Goal: Information Seeking & Learning: Learn about a topic

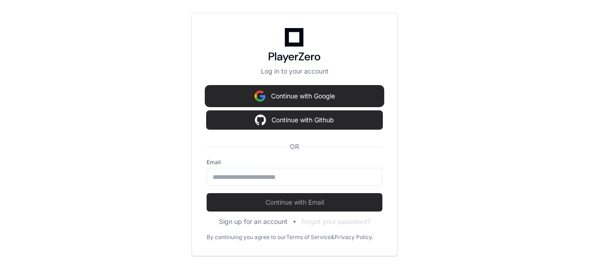
click at [259, 91] on img at bounding box center [259, 96] width 11 height 18
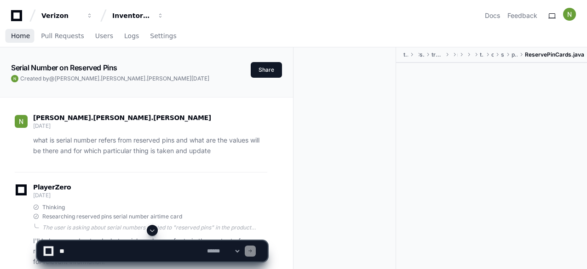
click at [20, 33] on span "Home" at bounding box center [20, 36] width 19 height 6
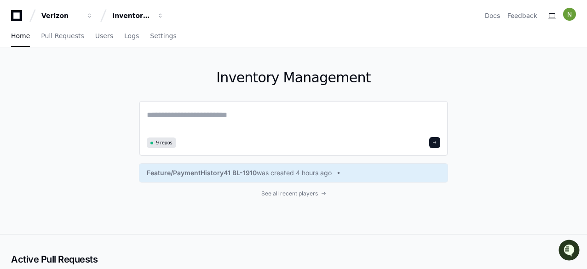
click at [178, 117] on textarea at bounding box center [293, 122] width 293 height 26
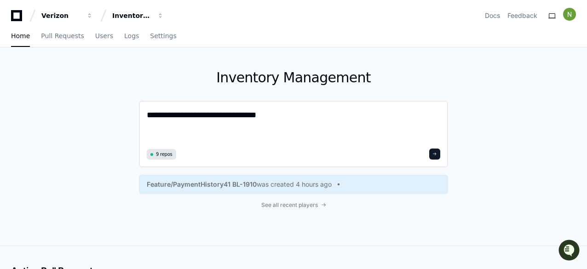
type textarea "**********"
click at [435, 150] on button at bounding box center [434, 154] width 11 height 11
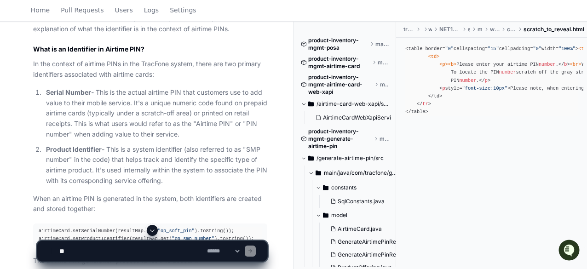
scroll to position [454, 0]
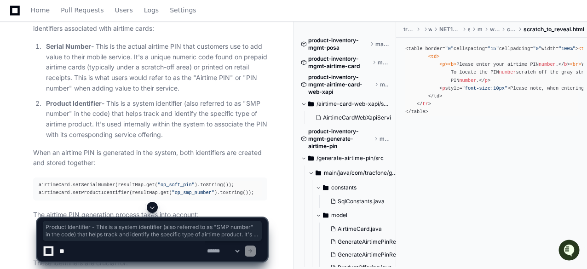
drag, startPoint x: 43, startPoint y: 101, endPoint x: 180, endPoint y: 132, distance: 141.0
click at [180, 132] on li "Product Identifier - This is a system identifier (also referred to as "SMP numb…" at bounding box center [155, 119] width 224 height 42
copy p "Product Identifier - This is a system identifier (also referred to as "SMP numb…"
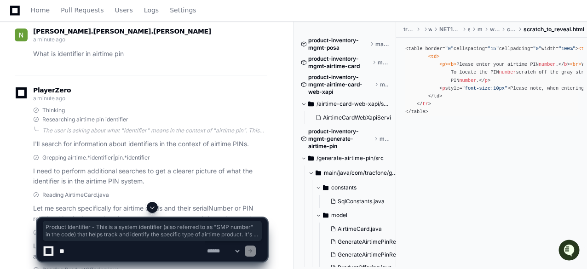
scroll to position [0, 0]
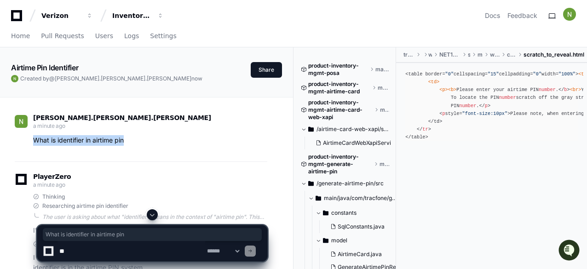
drag, startPoint x: 127, startPoint y: 140, endPoint x: 34, endPoint y: 140, distance: 92.9
click at [34, 140] on p "What is identifier in airtime pin" at bounding box center [150, 140] width 234 height 11
copy p "What is identifier in airtime pin"
click at [18, 35] on span "Home" at bounding box center [20, 36] width 19 height 6
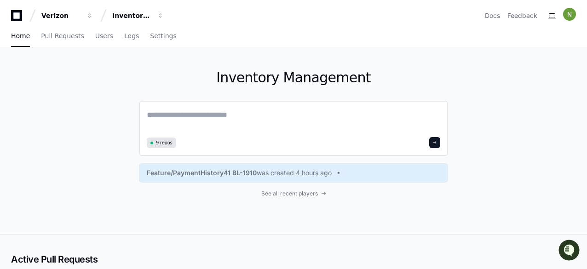
click at [191, 115] on textarea at bounding box center [293, 122] width 293 height 26
paste textarea "**********"
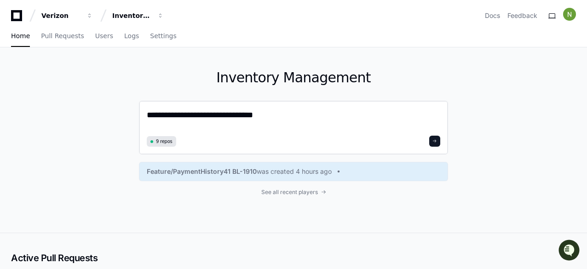
drag, startPoint x: 204, startPoint y: 115, endPoint x: 177, endPoint y: 115, distance: 27.6
click at [177, 115] on textarea "**********" at bounding box center [293, 121] width 293 height 24
type textarea "**********"
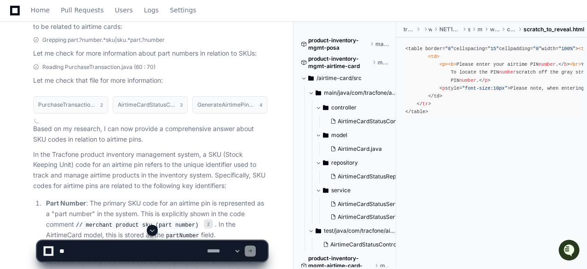
scroll to position [410, 0]
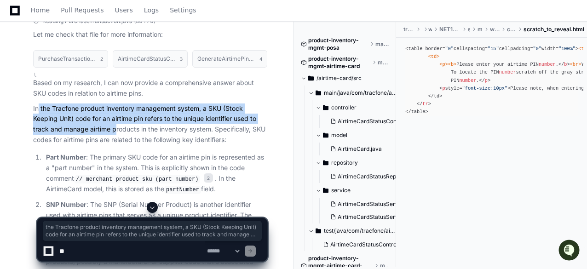
drag, startPoint x: 38, startPoint y: 107, endPoint x: 117, endPoint y: 130, distance: 82.1
click at [117, 130] on p "In the Tracfone product inventory management system, a SKU (Stock Keeping Unit)…" at bounding box center [150, 124] width 234 height 42
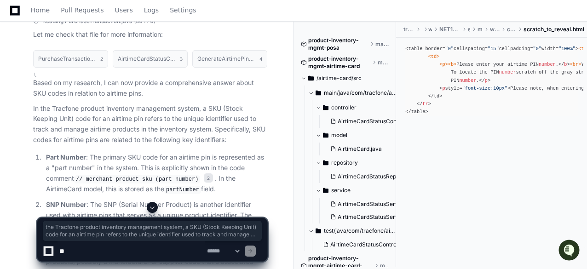
click at [119, 131] on p "In the Tracfone product inventory management system, a SKU (Stock Keeping Unit)…" at bounding box center [150, 124] width 234 height 42
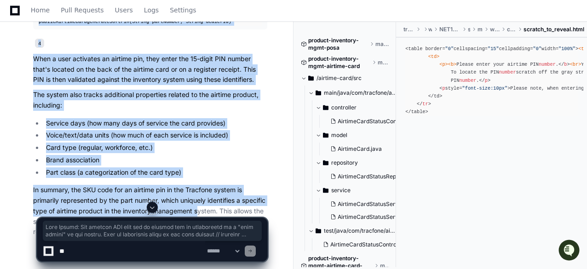
scroll to position [771, 0]
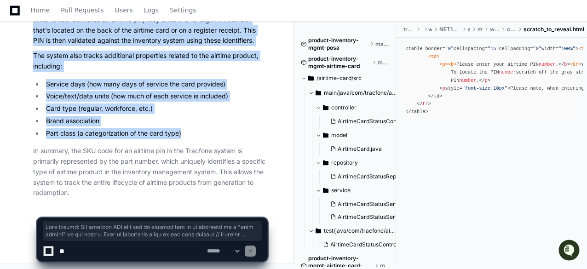
drag, startPoint x: 24, startPoint y: 111, endPoint x: 191, endPoint y: 130, distance: 168.0
copy article "Part Number : The primary SKU code for an airtime pin is represented as a "part…"
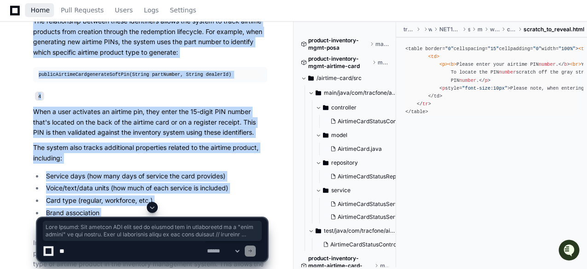
click at [35, 11] on span "Home" at bounding box center [40, 10] width 19 height 6
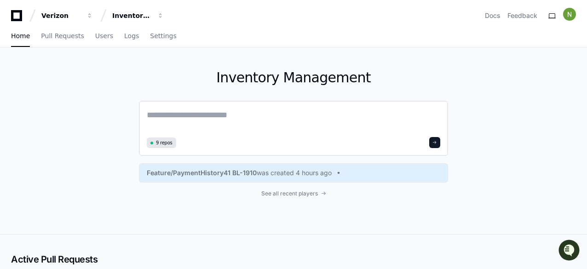
click at [175, 114] on textarea at bounding box center [293, 122] width 293 height 26
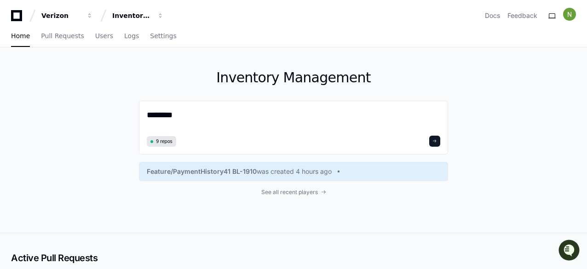
type textarea "*******"
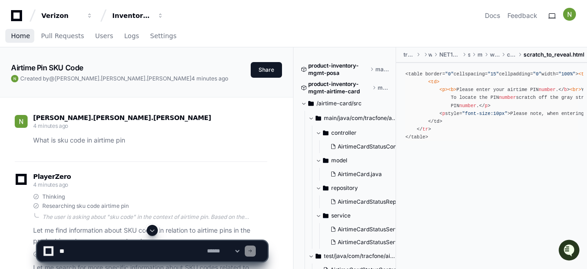
click at [21, 33] on span "Home" at bounding box center [20, 36] width 19 height 6
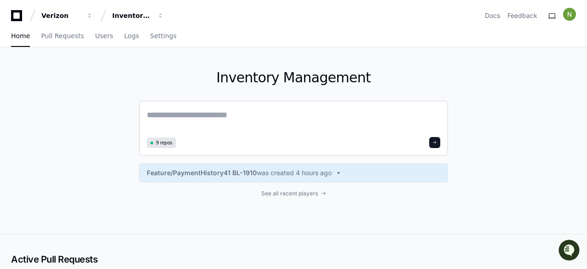
click at [251, 114] on textarea at bounding box center [293, 122] width 293 height 26
drag, startPoint x: 206, startPoint y: 112, endPoint x: 214, endPoint y: 106, distance: 9.8
click at [206, 112] on textarea at bounding box center [293, 122] width 293 height 26
type textarea "**********"
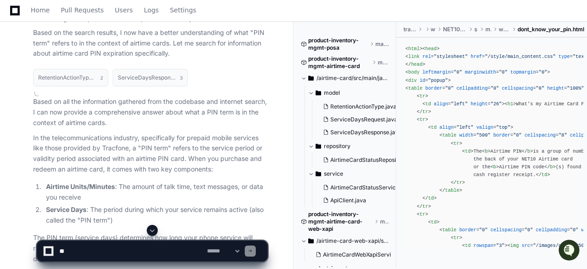
scroll to position [421, 0]
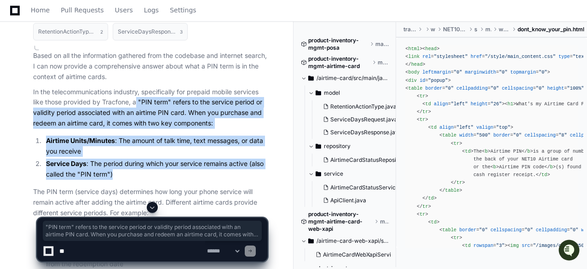
drag, startPoint x: 137, startPoint y: 100, endPoint x: 204, endPoint y: 170, distance: 96.9
copy article ""PIN term" refers to the service period or validity period associated with an a…"
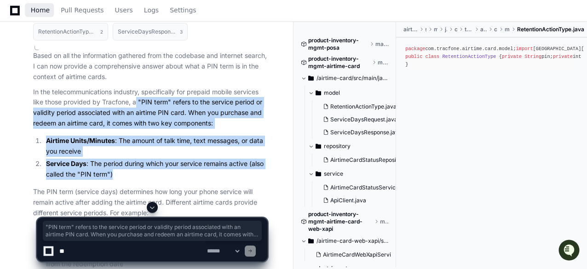
click at [39, 13] on span "Home" at bounding box center [40, 10] width 19 height 6
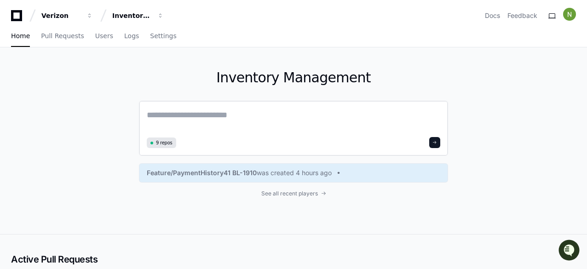
click at [210, 117] on textarea at bounding box center [293, 122] width 293 height 26
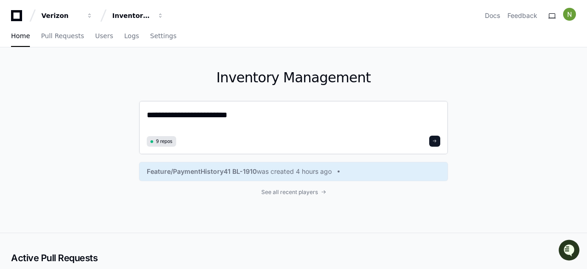
type textarea "**********"
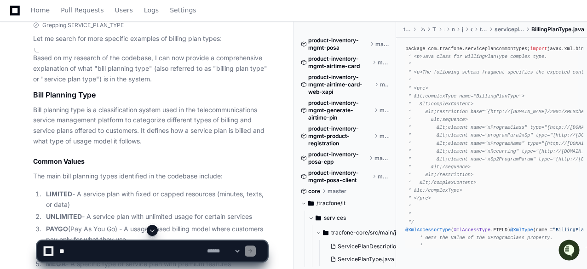
scroll to position [419, 0]
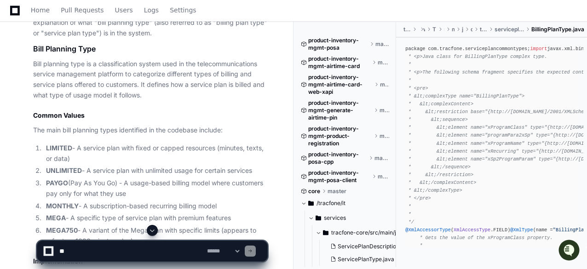
click at [148, 97] on p "Bill planning type is a classification system used in the telecommunications se…" at bounding box center [150, 80] width 234 height 42
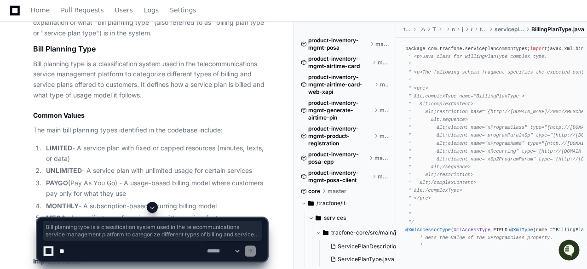
drag, startPoint x: 145, startPoint y: 150, endPoint x: 30, endPoint y: 62, distance: 145.0
copy article "Bill planning type is a classification system used in the telecommunications se…"
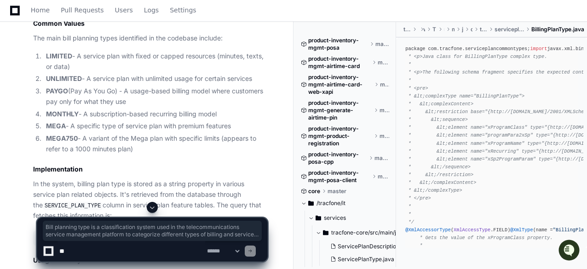
scroll to position [557, 0]
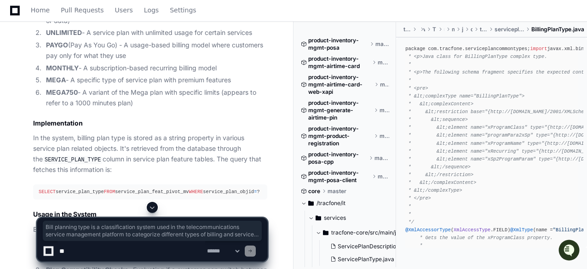
click at [129, 165] on p "In the system, billing plan type is stored as a string property in various serv…" at bounding box center [150, 154] width 234 height 42
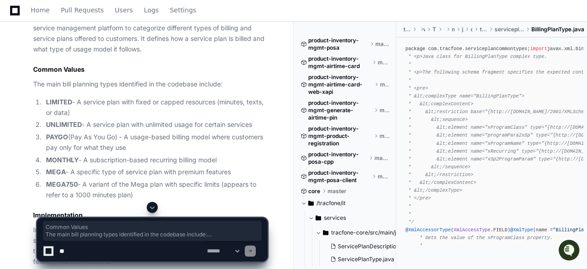
drag, startPoint x: 44, startPoint y: 136, endPoint x: 28, endPoint y: 73, distance: 64.6
click at [28, 73] on div "Based on my research of the codebase, I can now provide a comprehensive explana…" at bounding box center [141, 268] width 252 height 625
copy article "Common Values The main bill planning types identified in the codebase include: …"
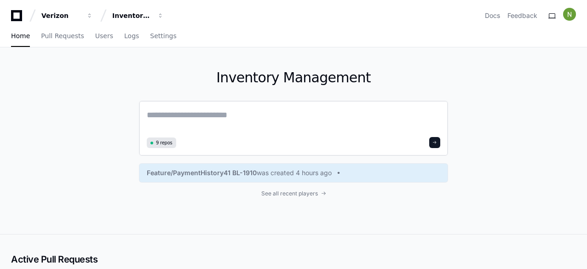
click at [172, 105] on div "9 repos" at bounding box center [293, 128] width 309 height 55
click at [170, 114] on textarea at bounding box center [293, 122] width 293 height 26
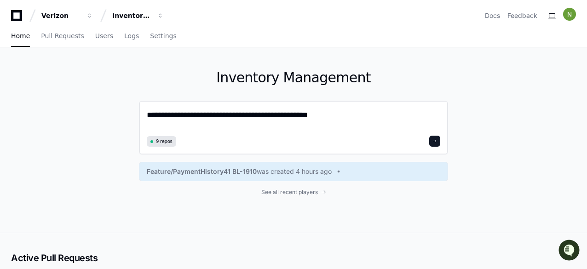
click at [285, 116] on textarea "**********" at bounding box center [293, 121] width 293 height 24
click at [321, 116] on textarea "**********" at bounding box center [293, 121] width 293 height 24
type textarea "**********"
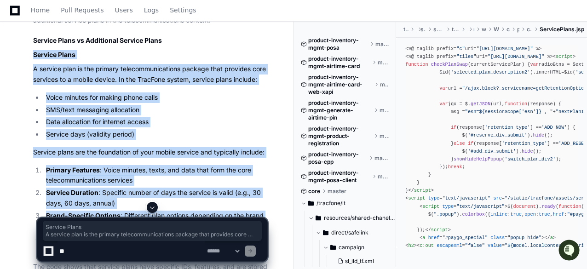
scroll to position [506, 0]
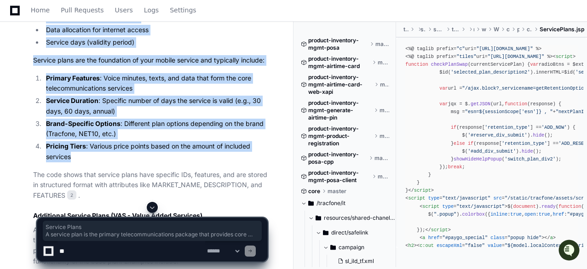
drag, startPoint x: 30, startPoint y: 52, endPoint x: 145, endPoint y: 161, distance: 157.5
copy article "Service Plans A service plan is the primary telecommunications package that pro…"
click at [9, 139] on div "nedunchezhian.lokesh.muthu 3 minutes ago what is service plan and additional se…" at bounding box center [146, 196] width 293 height 1211
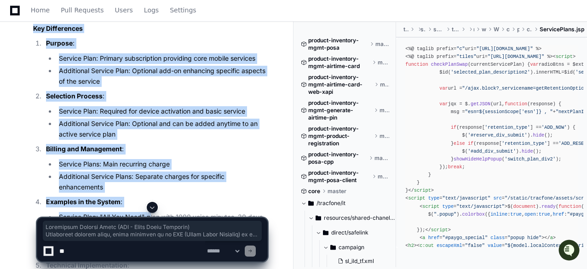
scroll to position [920, 0]
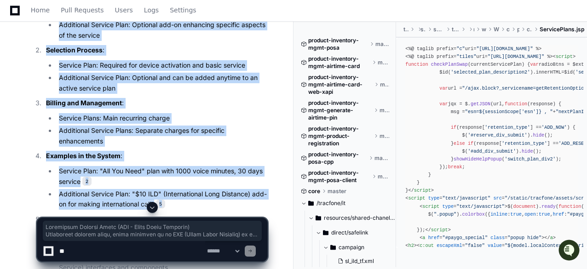
drag, startPoint x: 33, startPoint y: 76, endPoint x: 181, endPoint y: 202, distance: 194.5
copy article "Additional Service Plans (VAS - Value Added Services) Additional service plans,…"
click at [43, 11] on span "Home" at bounding box center [40, 10] width 19 height 6
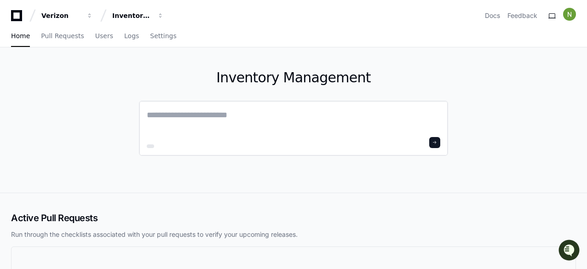
click at [195, 109] on textarea at bounding box center [293, 122] width 293 height 26
type textarea "**********"
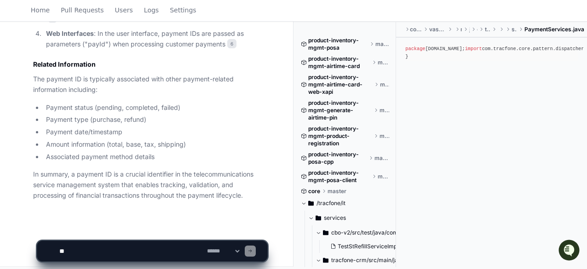
scroll to position [729, 0]
